Goal: Information Seeking & Learning: Find specific fact

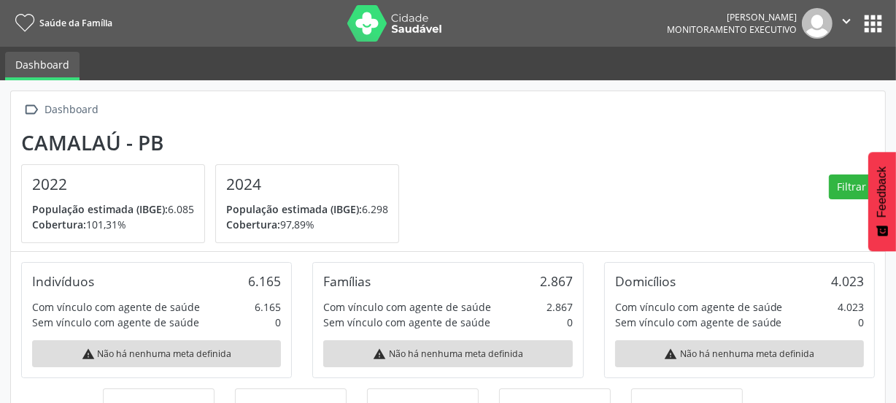
scroll to position [241, 292]
click at [648, 104] on div " Dashboard" at bounding box center [447, 109] width 853 height 21
click at [877, 20] on button "apps" at bounding box center [873, 24] width 26 height 26
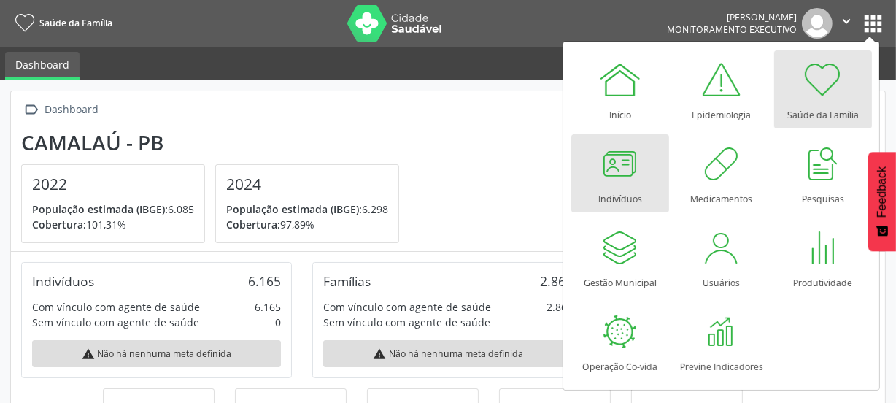
click at [614, 161] on div at bounding box center [620, 163] width 44 height 44
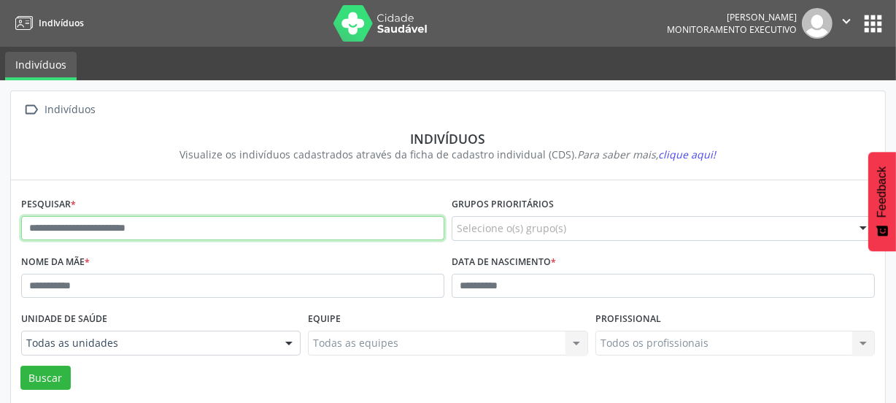
click at [166, 228] on input "text" at bounding box center [232, 228] width 423 height 25
type input "**********"
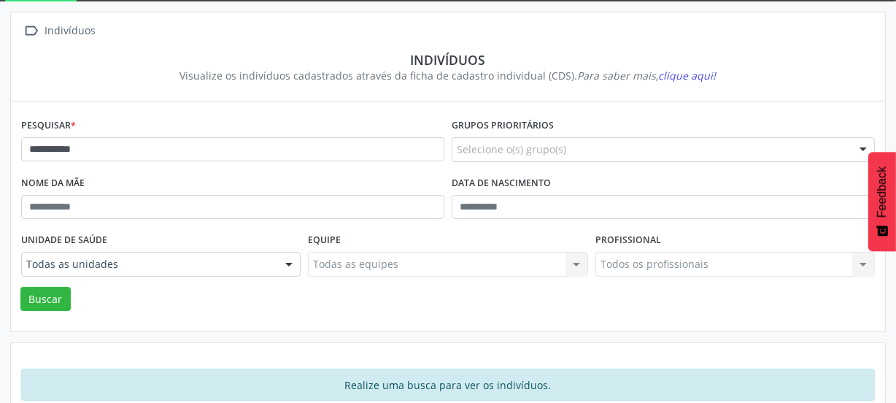
scroll to position [106, 0]
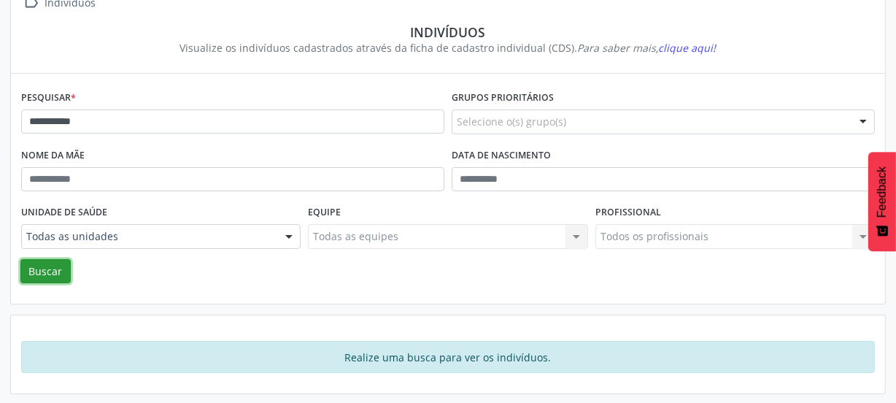
click at [47, 264] on button "Buscar" at bounding box center [45, 271] width 50 height 25
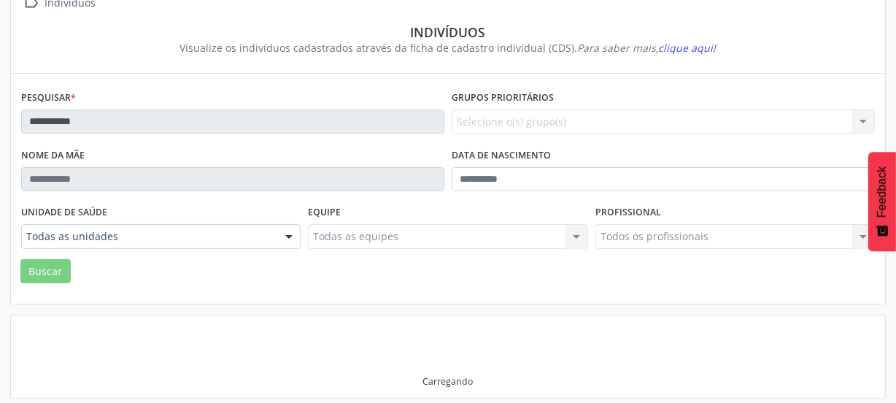
scroll to position [80, 0]
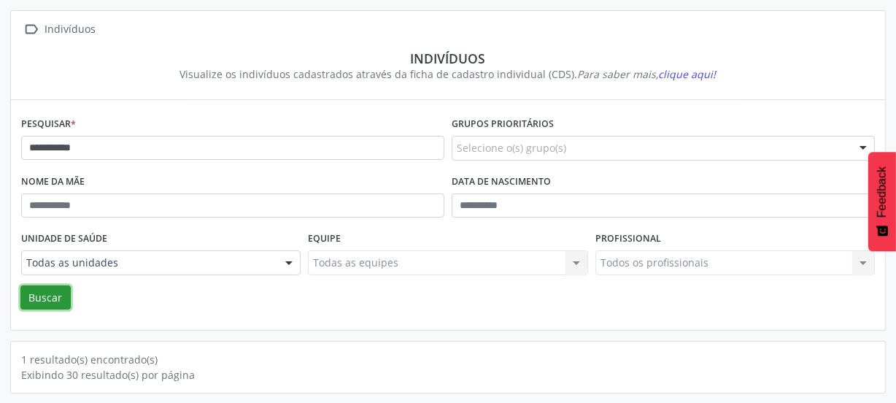
click at [53, 296] on button "Buscar" at bounding box center [45, 297] width 50 height 25
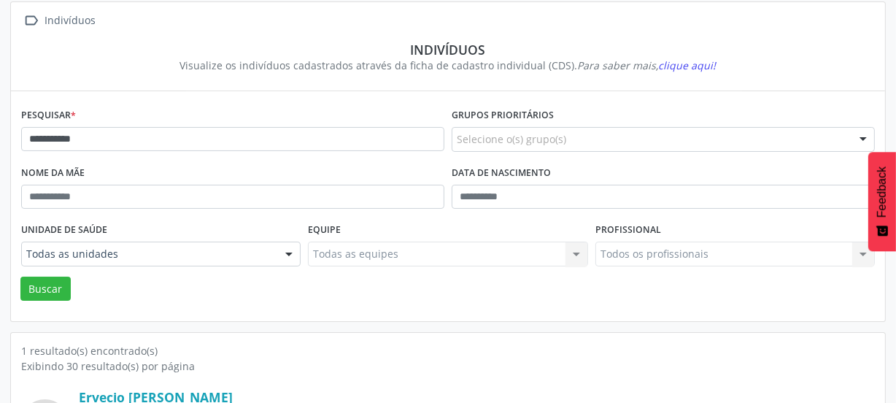
scroll to position [0, 0]
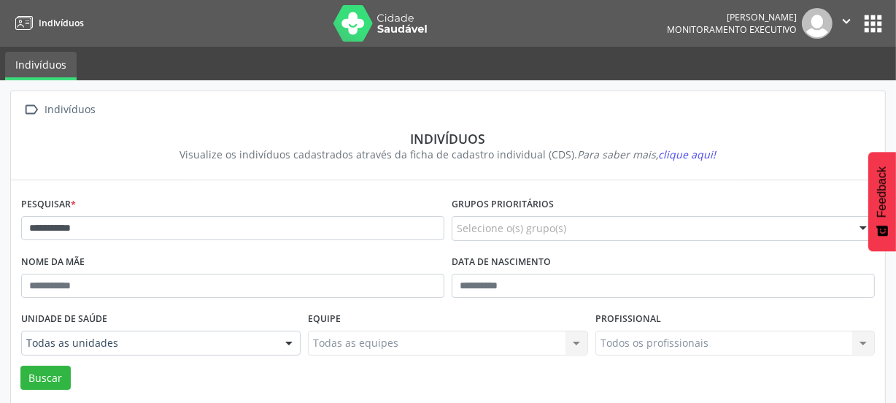
click at [200, 116] on div " Indivíduos" at bounding box center [447, 109] width 853 height 21
